Goal: Find specific page/section: Find specific page/section

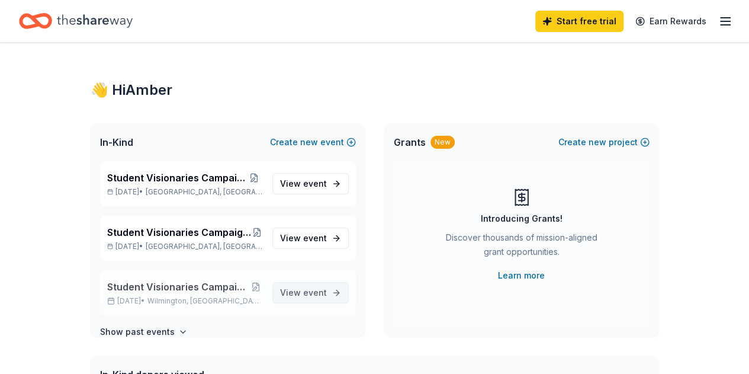
click at [303, 294] on span "event" at bounding box center [315, 292] width 24 height 10
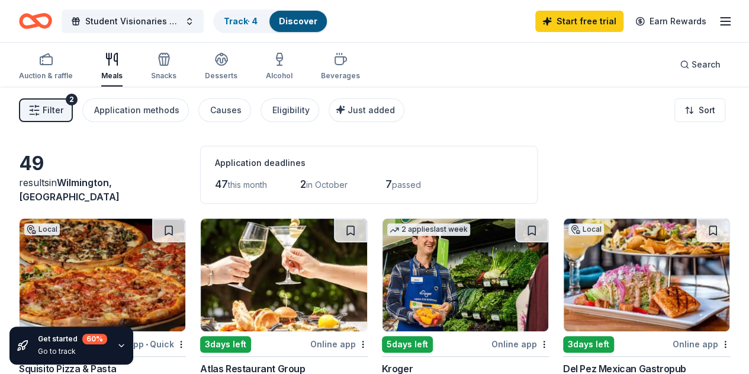
click at [721, 21] on line "button" at bounding box center [725, 21] width 9 height 0
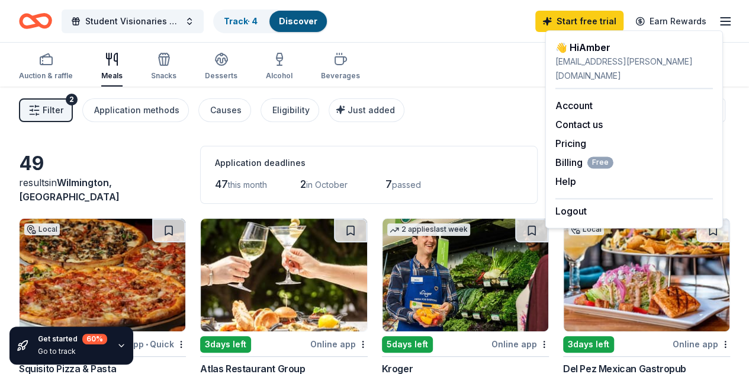
click at [433, 154] on div "Application deadlines 47 this month 2 in [DATE] passed" at bounding box center [369, 175] width 338 height 58
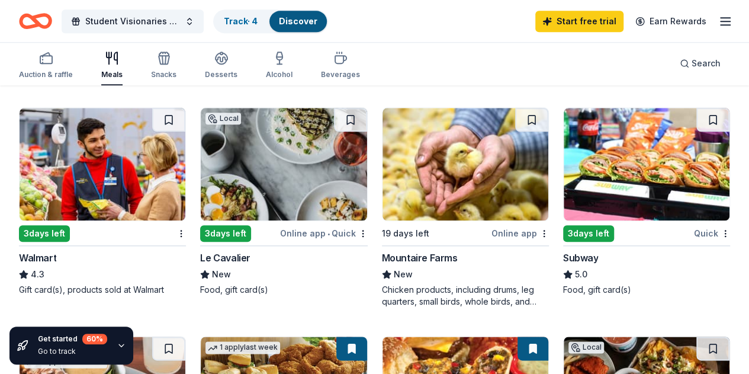
scroll to position [567, 0]
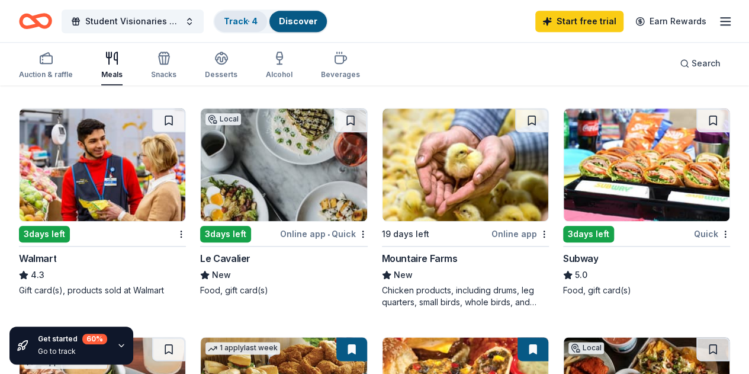
click at [245, 14] on div "Track · 4" at bounding box center [240, 21] width 53 height 21
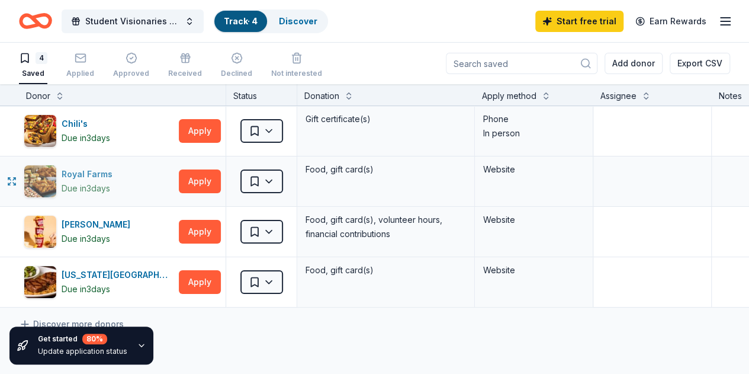
click at [98, 175] on div "Royal Farms" at bounding box center [90, 174] width 56 height 14
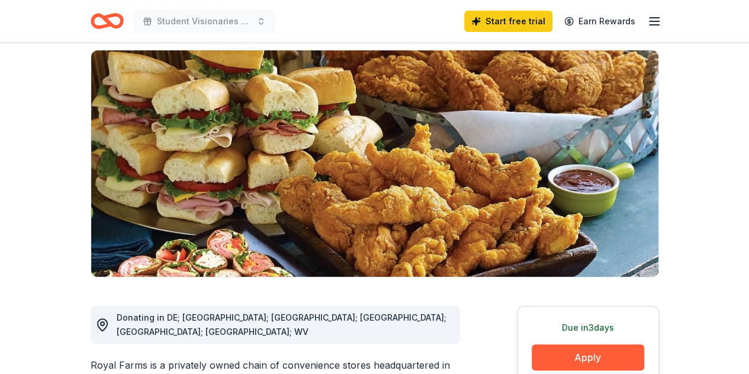
scroll to position [82, 0]
